Goal: Find specific page/section: Find specific page/section

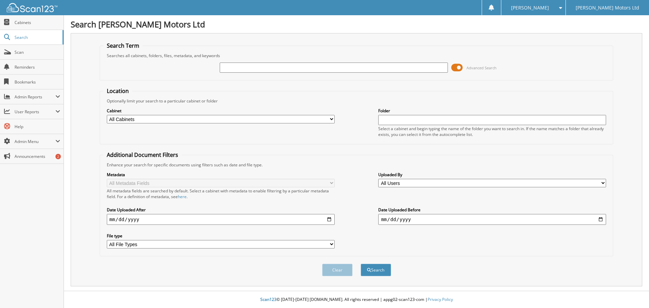
click at [345, 67] on input "text" at bounding box center [334, 68] width 228 height 10
type input "PARRY SOUND AUTO"
click at [361, 264] on button "Search" at bounding box center [376, 270] width 30 height 13
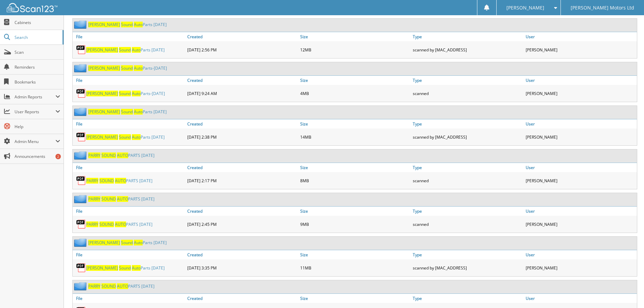
scroll to position [2535, 0]
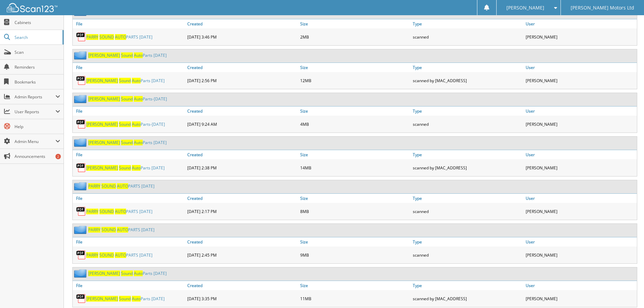
click at [147, 213] on link "PARRY SOUND AUTO PARTS [DATE]" at bounding box center [119, 212] width 66 height 6
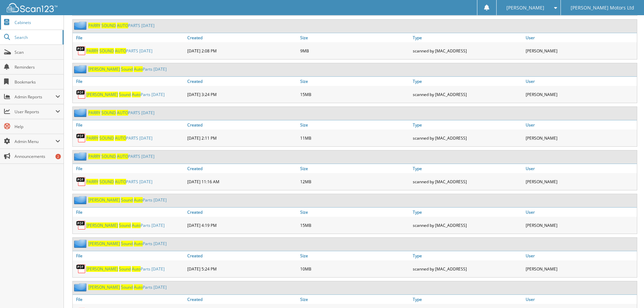
scroll to position [1048, 0]
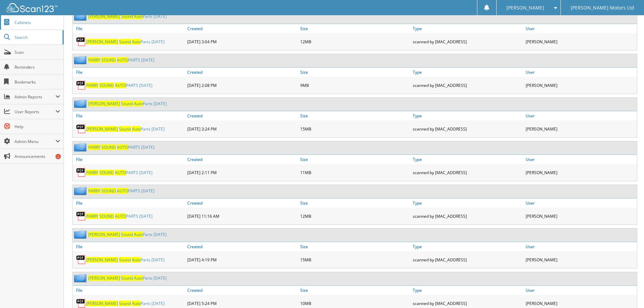
click at [28, 27] on link "Cabinets" at bounding box center [32, 22] width 64 height 15
